Goal: Task Accomplishment & Management: Use online tool/utility

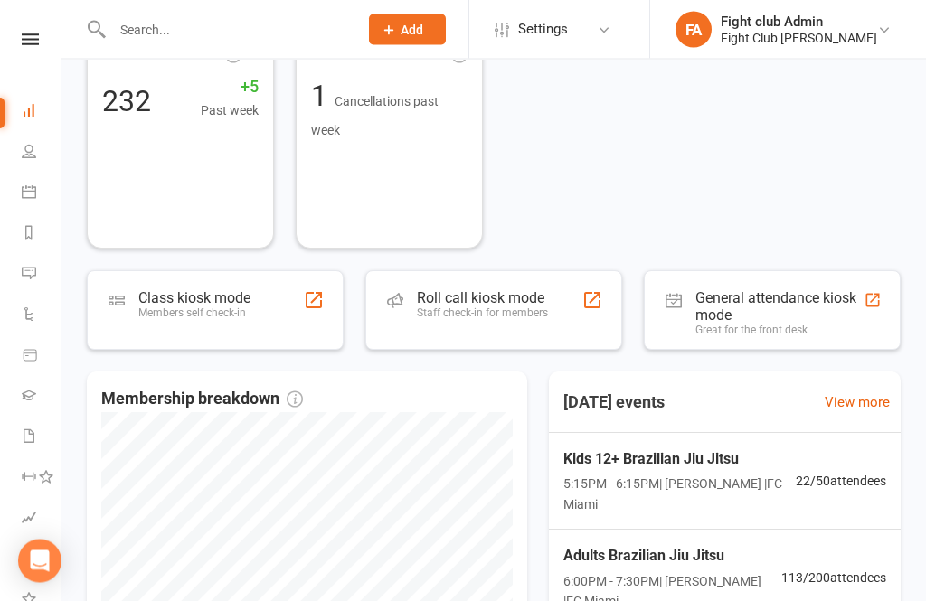
scroll to position [126, 0]
click at [538, 307] on div "Staff check-in for members" at bounding box center [482, 313] width 131 height 13
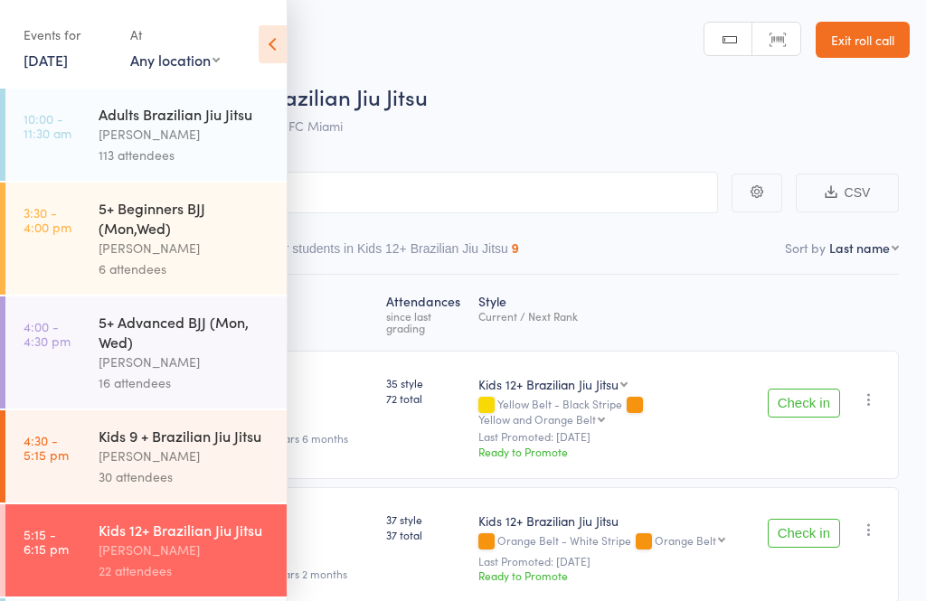
click at [272, 47] on icon at bounding box center [273, 44] width 28 height 38
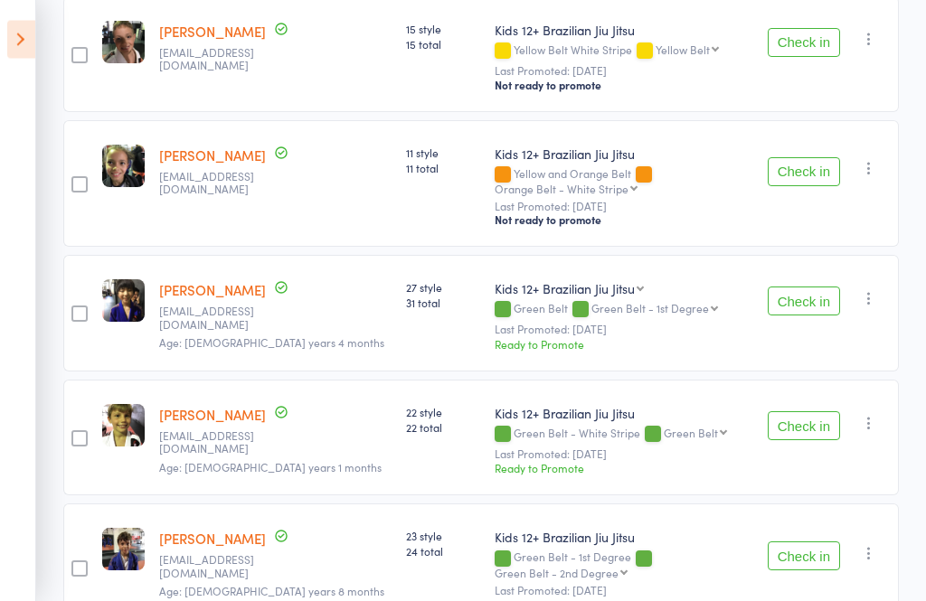
scroll to position [899, 0]
click at [832, 287] on button "Check in" at bounding box center [804, 301] width 72 height 29
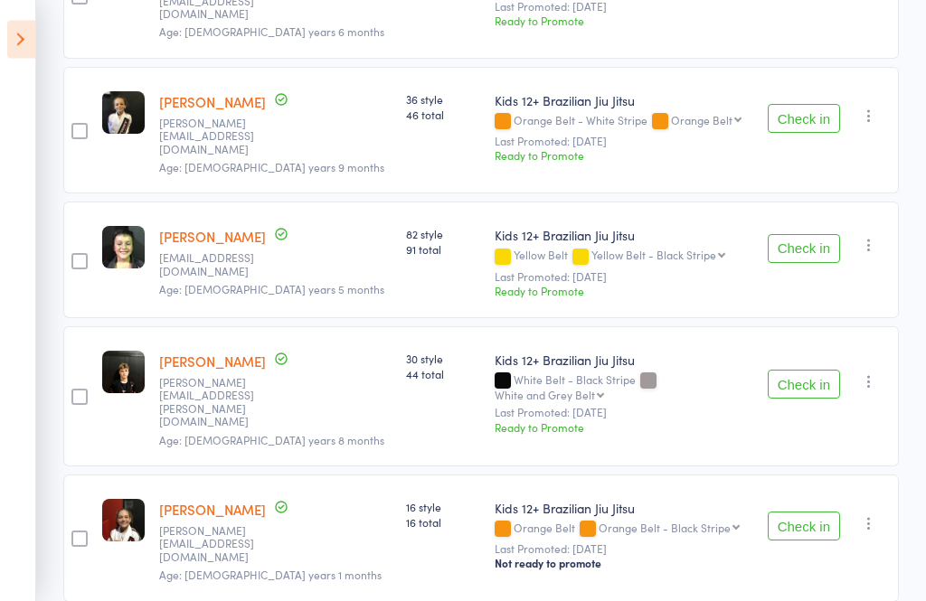
scroll to position [2169, 0]
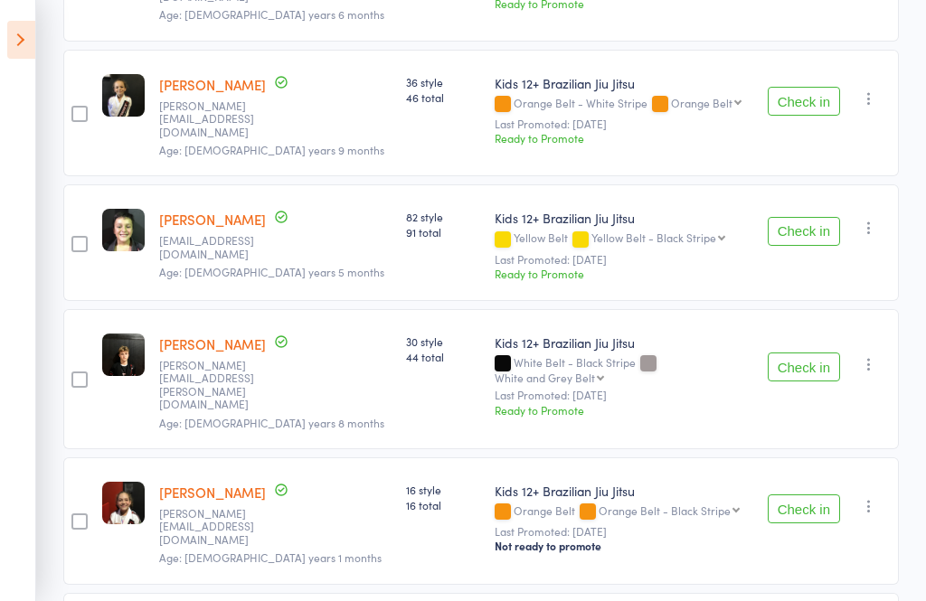
click at [812, 495] on button "Check in" at bounding box center [804, 509] width 72 height 29
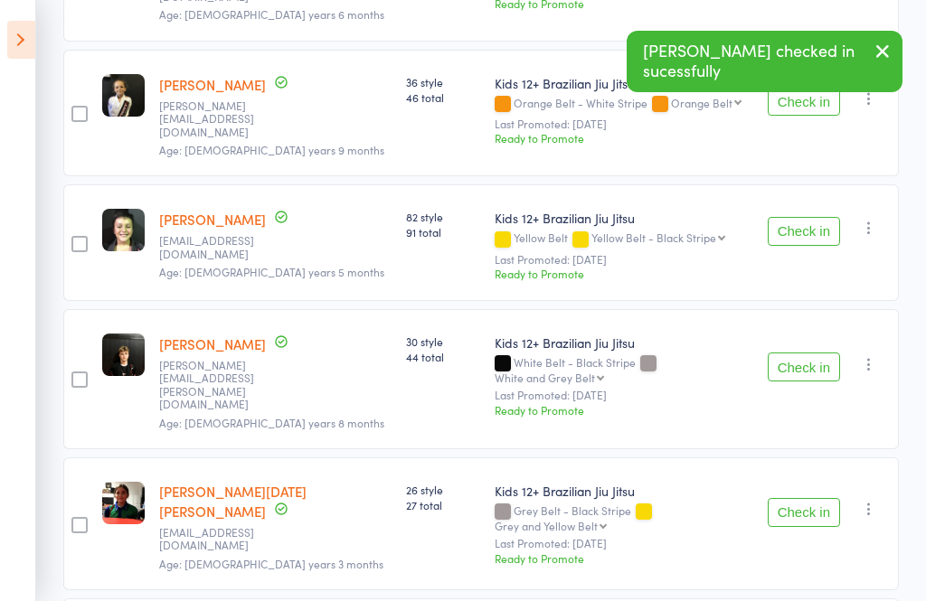
click at [839, 458] on div "Check in Check in Promote Send message Add Note Add Task Add Flag Remove Mark a…" at bounding box center [830, 524] width 138 height 133
click at [816, 498] on button "Check in" at bounding box center [804, 512] width 72 height 29
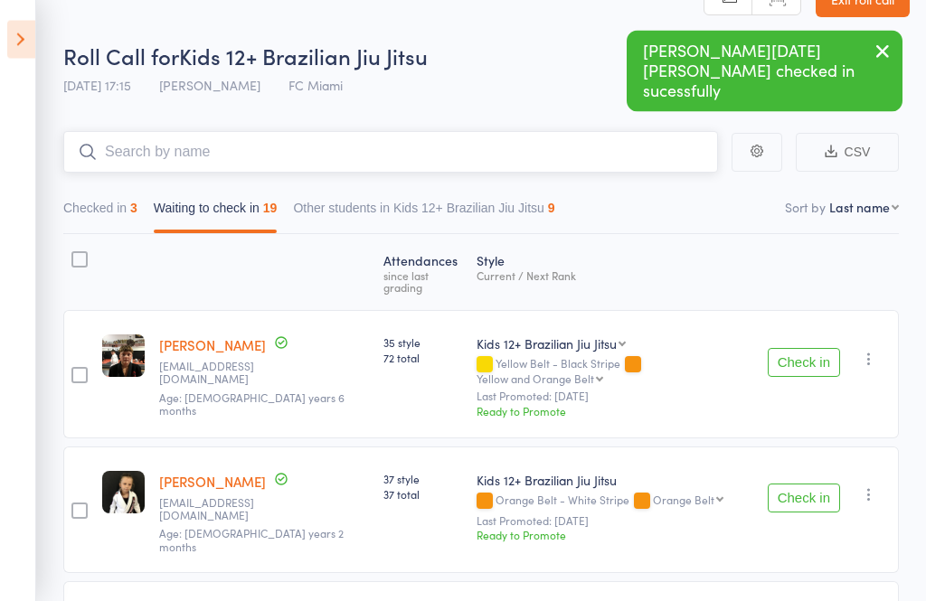
click at [588, 144] on input "search" at bounding box center [390, 153] width 655 height 42
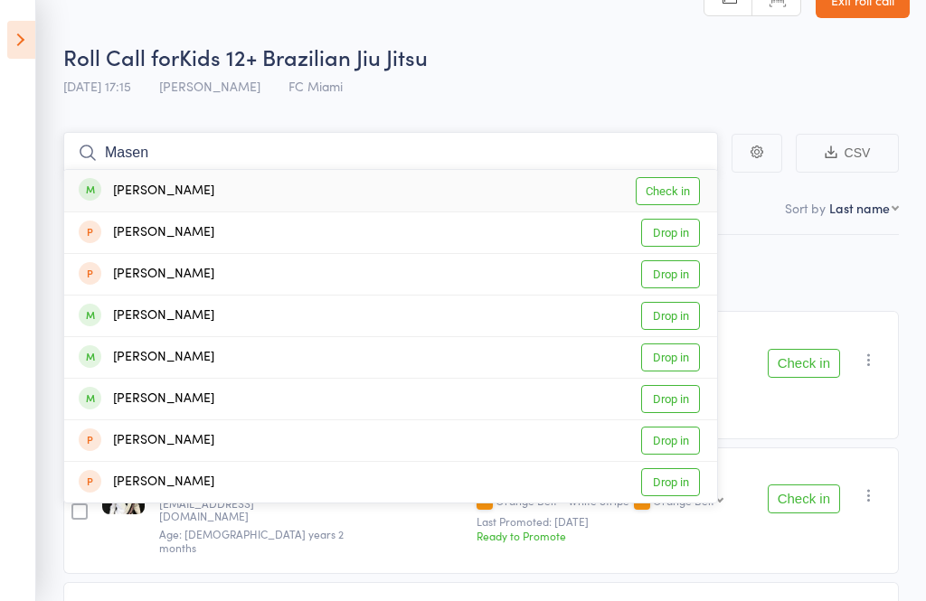
type input "Masen"
click at [690, 192] on link "Check in" at bounding box center [668, 191] width 64 height 28
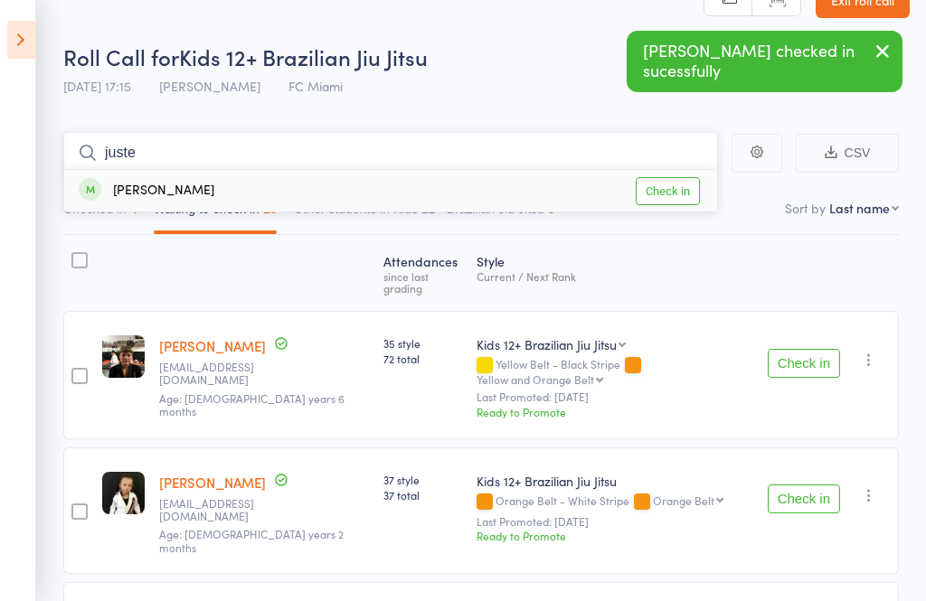
type input "juste"
click at [689, 193] on link "Check in" at bounding box center [668, 191] width 64 height 28
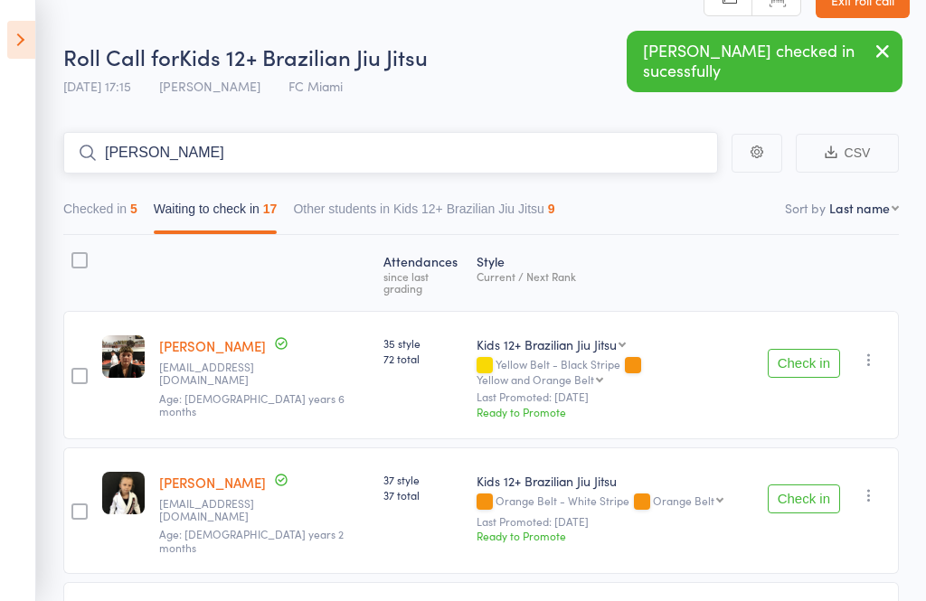
type input "joshu"
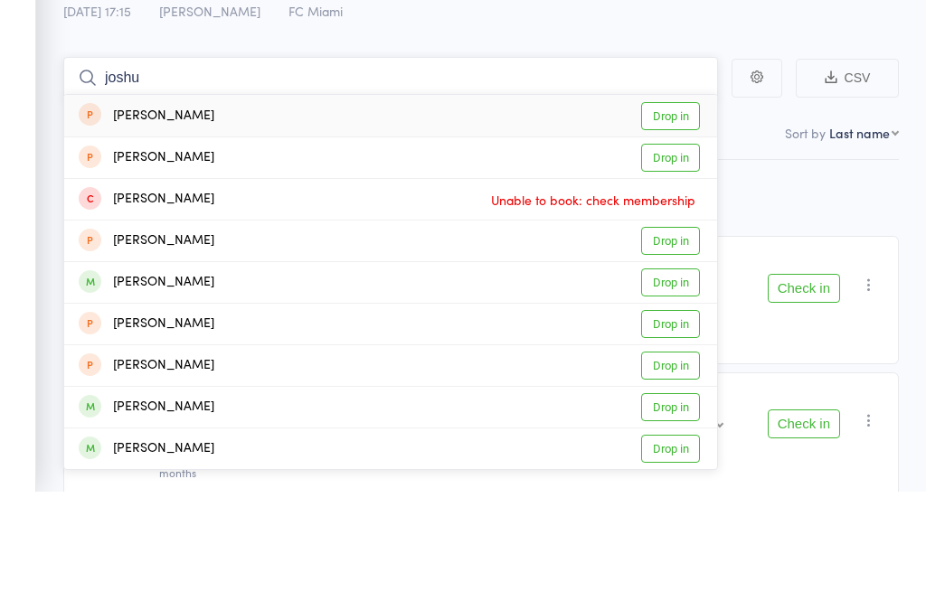
scroll to position [0, 0]
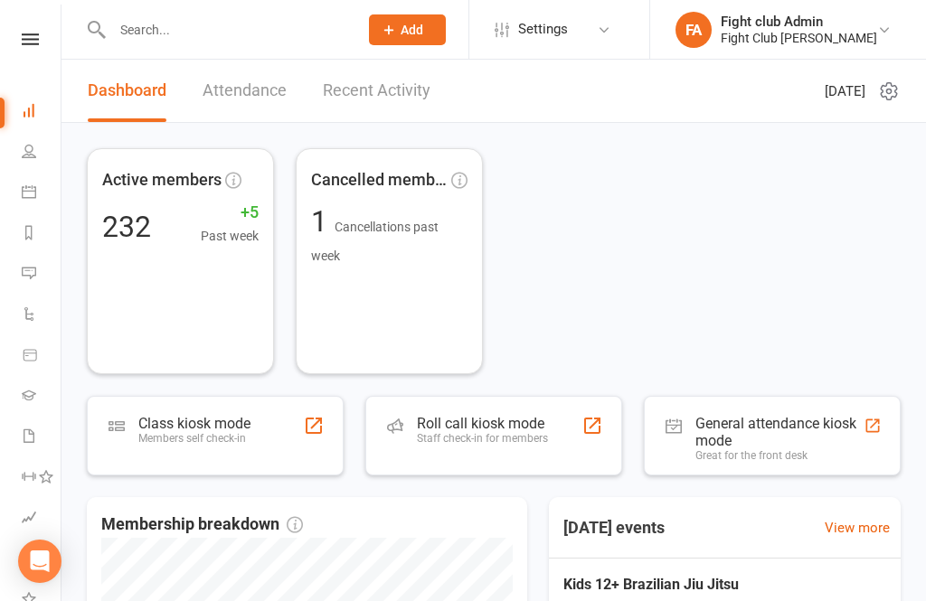
click at [494, 404] on div "Roll call kiosk mode Staff check-in for members" at bounding box center [493, 436] width 257 height 80
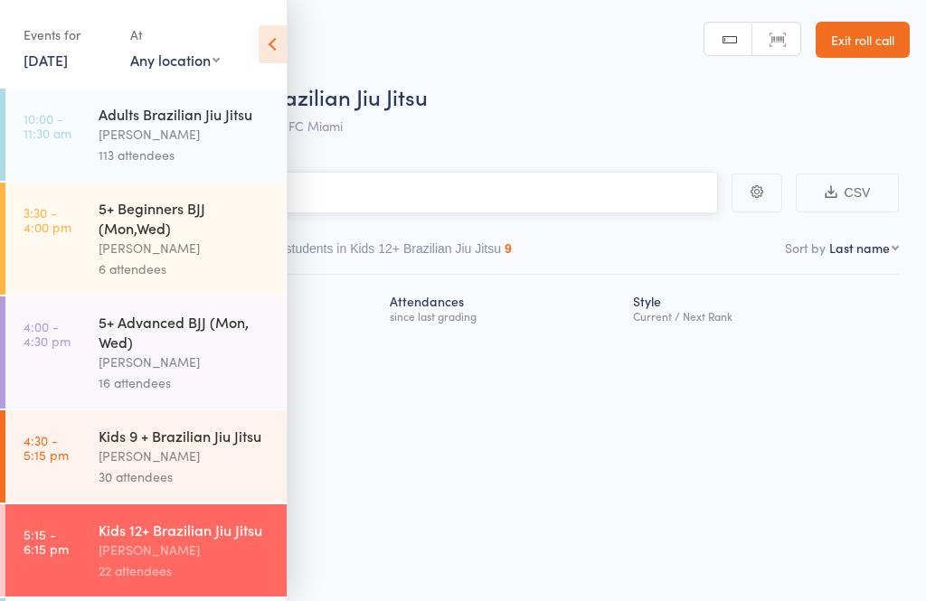
click at [605, 200] on input "search" at bounding box center [372, 193] width 691 height 42
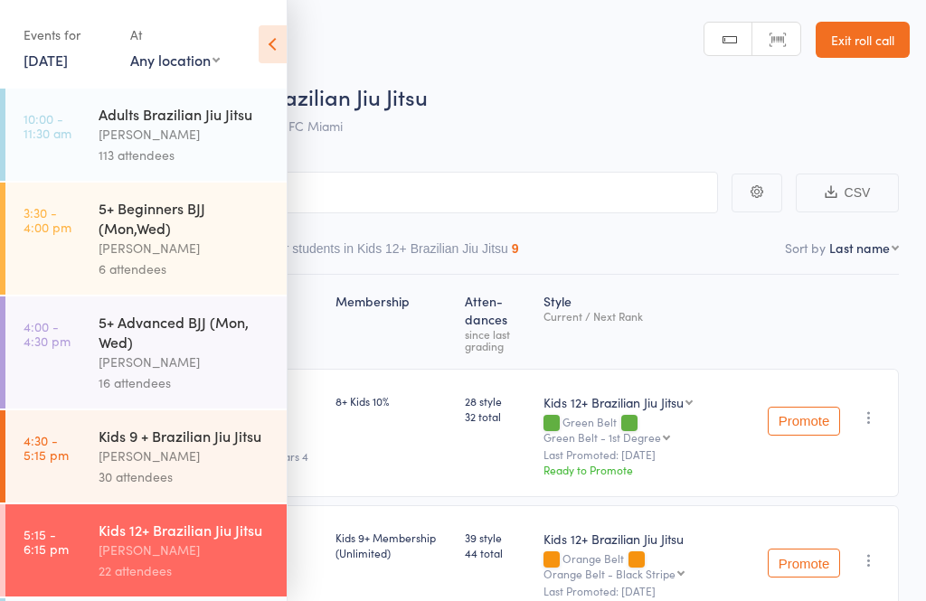
click at [286, 47] on icon at bounding box center [273, 44] width 28 height 38
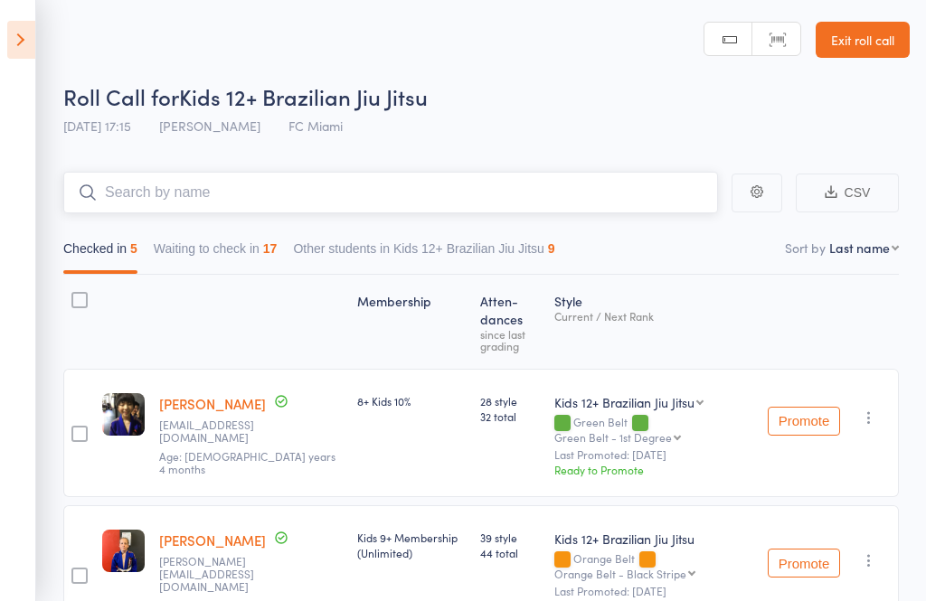
click at [491, 191] on input "search" at bounding box center [390, 193] width 655 height 42
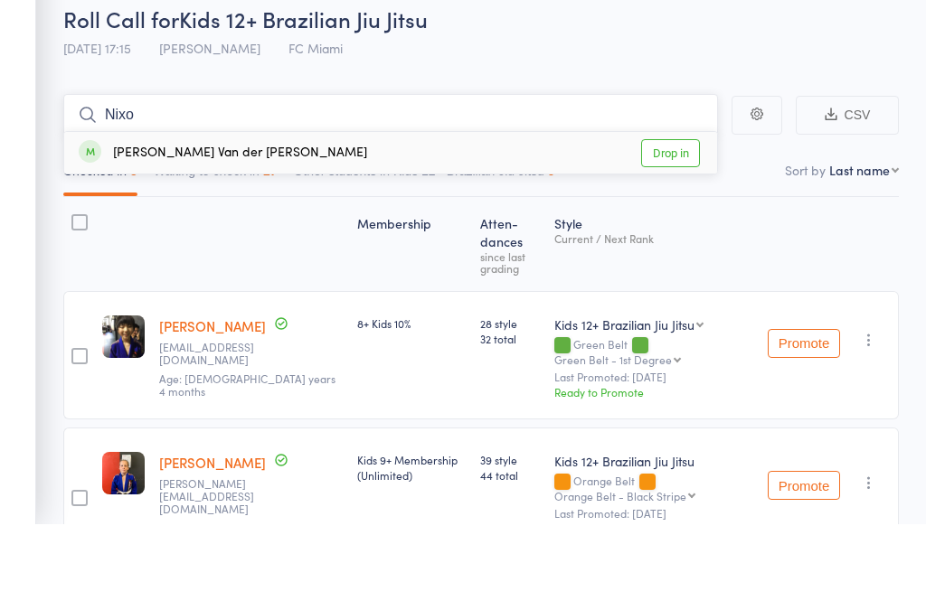
type input "Nixo"
click at [695, 217] on link "Drop in" at bounding box center [670, 231] width 59 height 28
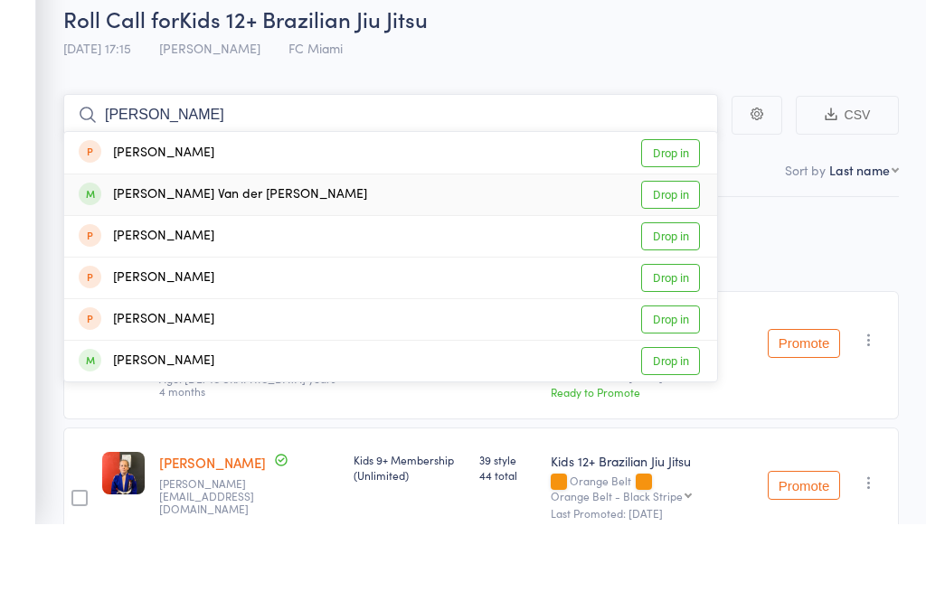
type input "elliot"
click at [693, 259] on link "Drop in" at bounding box center [670, 273] width 59 height 28
